Goal: Find specific page/section: Find specific page/section

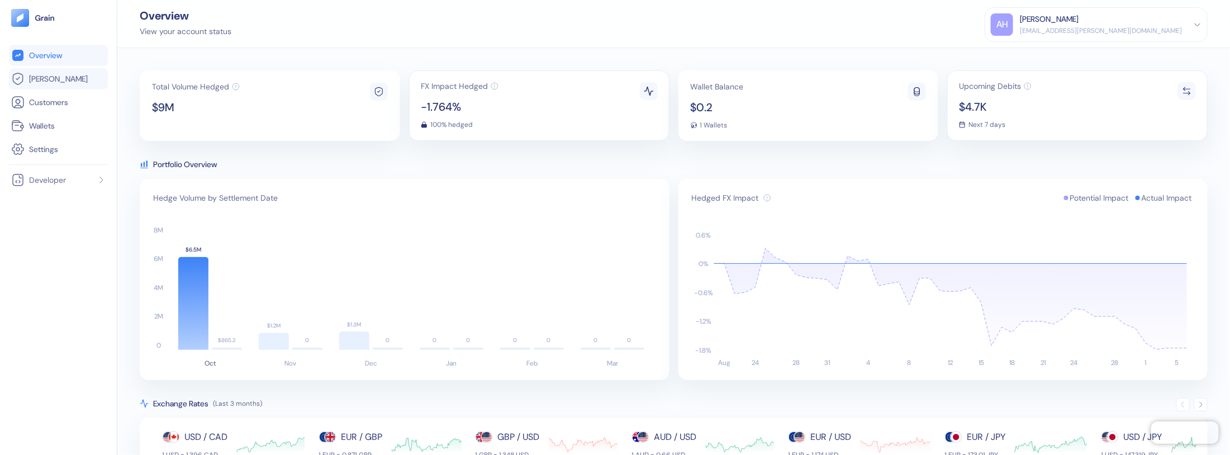
click at [45, 82] on span "[PERSON_NAME]" at bounding box center [58, 78] width 59 height 11
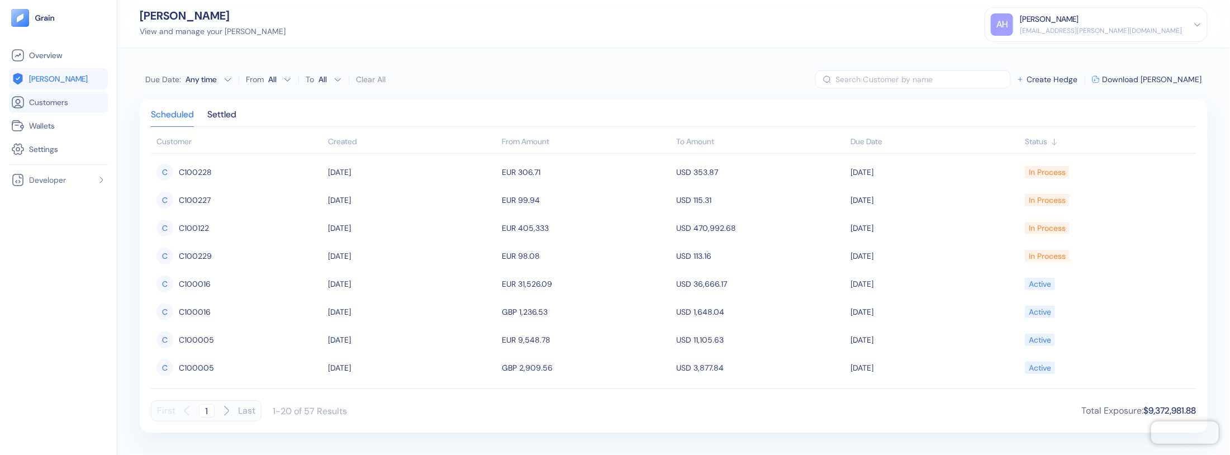
click at [45, 102] on span "Customers" at bounding box center [48, 102] width 39 height 11
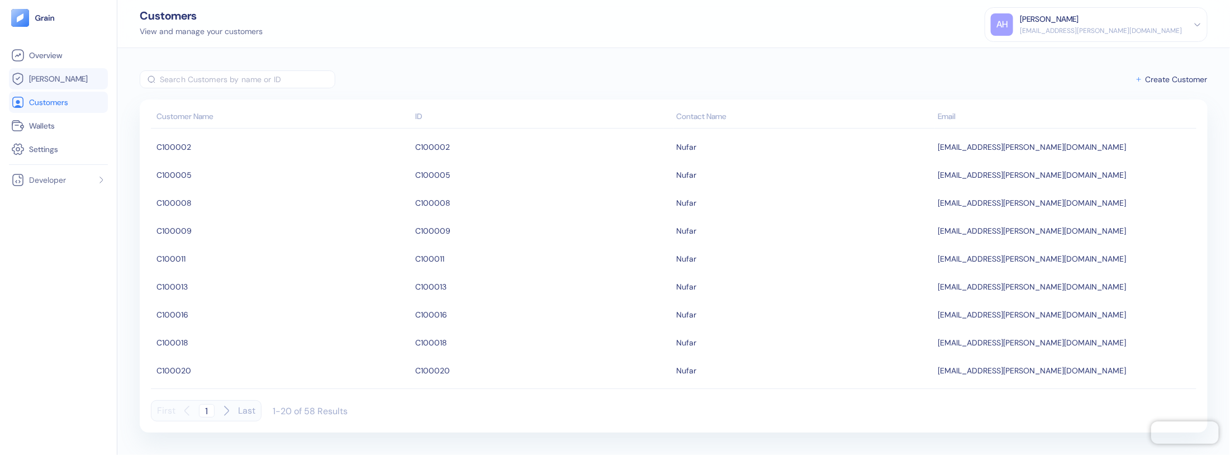
click at [45, 79] on span "[PERSON_NAME]" at bounding box center [58, 78] width 59 height 11
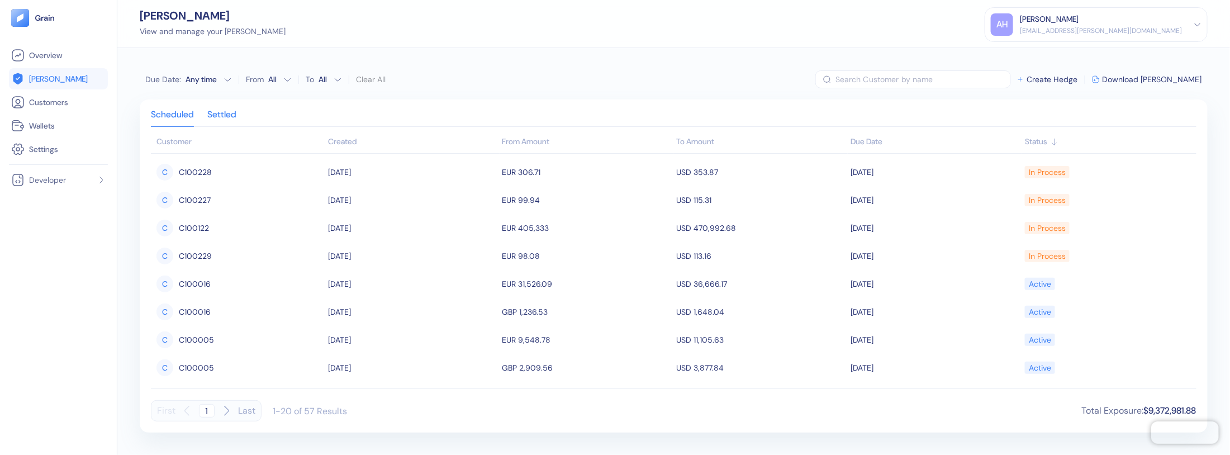
click at [227, 115] on div "Settled" at bounding box center [221, 119] width 29 height 16
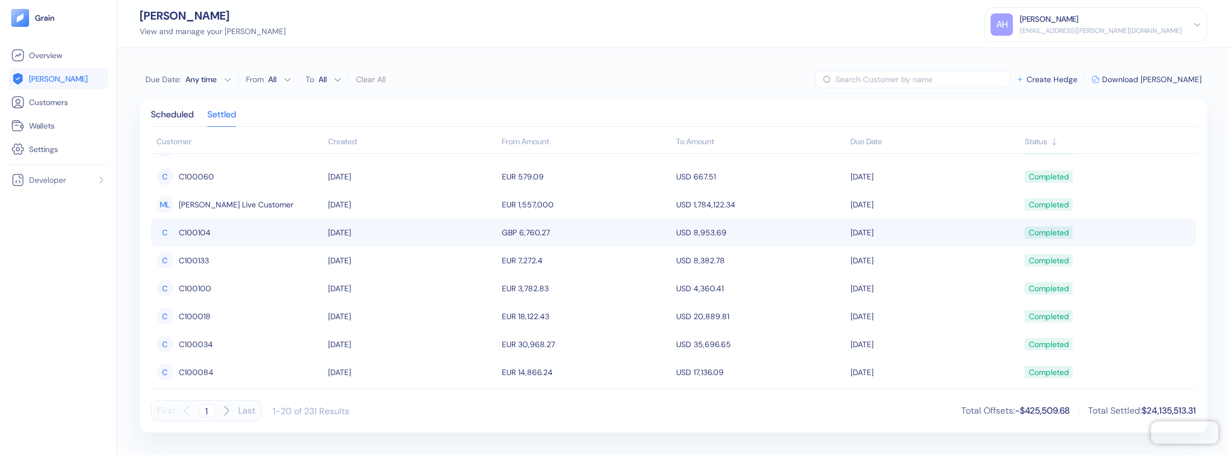
scroll to position [332, 0]
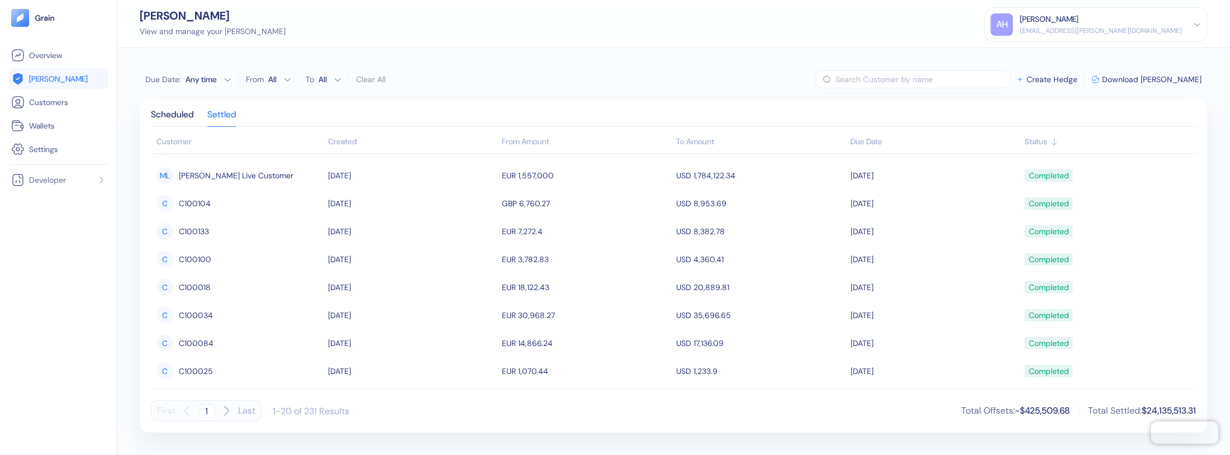
click at [265, 79] on html "Pingdom Check: App Online Overview [PERSON_NAME] Customers Wallets Settings Dev…" at bounding box center [615, 227] width 1230 height 455
click at [319, 78] on html "Pingdom Check: App Online Overview [PERSON_NAME] Customers Wallets Settings Dev…" at bounding box center [615, 227] width 1230 height 455
click at [211, 82] on div "Any time" at bounding box center [203, 79] width 34 height 11
click at [158, 100] on icon "Go to previous month" at bounding box center [156, 100] width 9 height 9
click at [242, 100] on icon "Go to next month" at bounding box center [241, 100] width 6 height 4
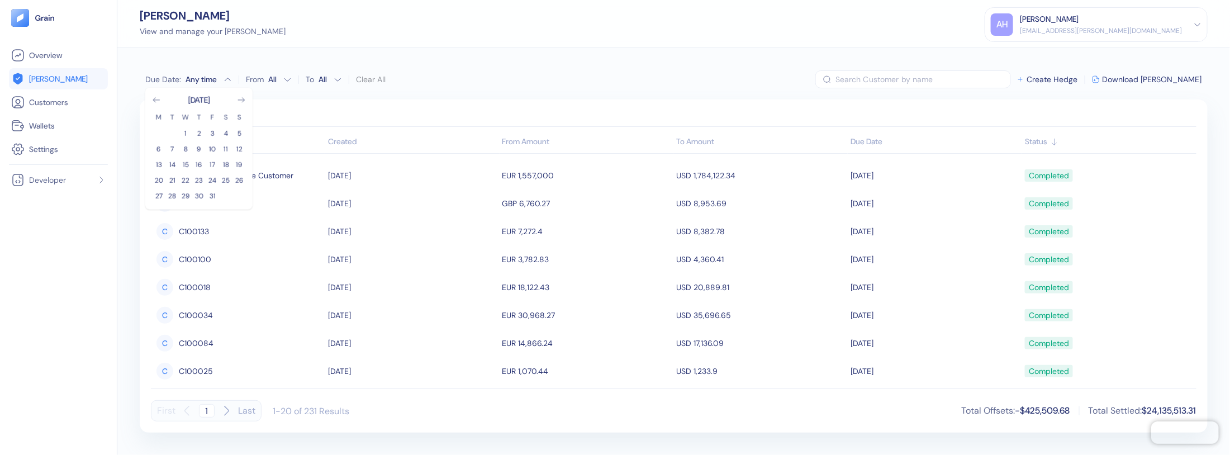
click at [816, 64] on div "Due Date : Any time [DATE] M T W T F S S 1 2 3 4 5 6 7 8 9 10 11 12 13 14 15 16…" at bounding box center [673, 251] width 1113 height 407
click at [1173, 82] on span "Download [PERSON_NAME]" at bounding box center [1153, 79] width 100 height 8
